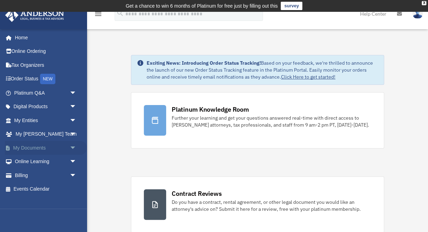
click at [41, 146] on link "My Documents arrow_drop_down" at bounding box center [46, 148] width 82 height 14
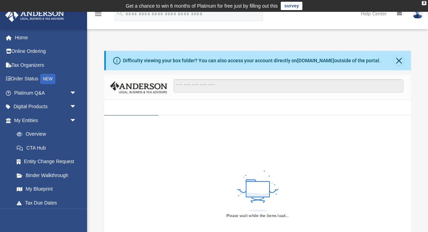
click at [419, 130] on div "Difficulty viewing your box folder? You can also access your account directly o…" at bounding box center [257, 162] width 341 height 223
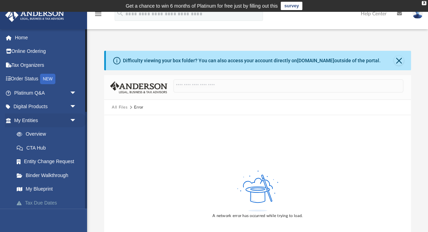
click at [46, 206] on link "Tax Due Dates" at bounding box center [48, 203] width 77 height 14
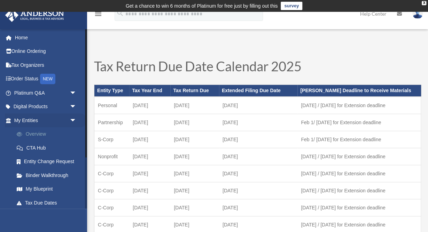
click at [44, 133] on link "Overview" at bounding box center [48, 135] width 77 height 14
click at [36, 50] on link "Online Ordering" at bounding box center [46, 52] width 82 height 14
click at [26, 38] on link "Home" at bounding box center [46, 38] width 82 height 14
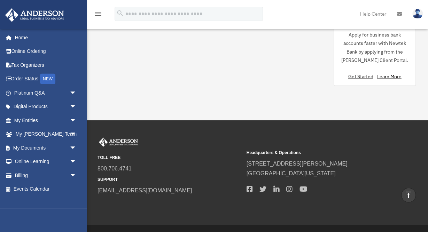
scroll to position [770, 0]
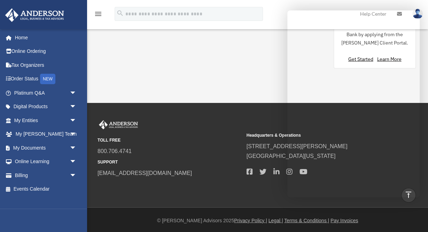
click at [209, 104] on div "TOLL FREE 800.706.4741 SUPPORT info@andersonadvisors.com Headquarters & Operati…" at bounding box center [214, 155] width 439 height 105
